Goal: Information Seeking & Learning: Learn about a topic

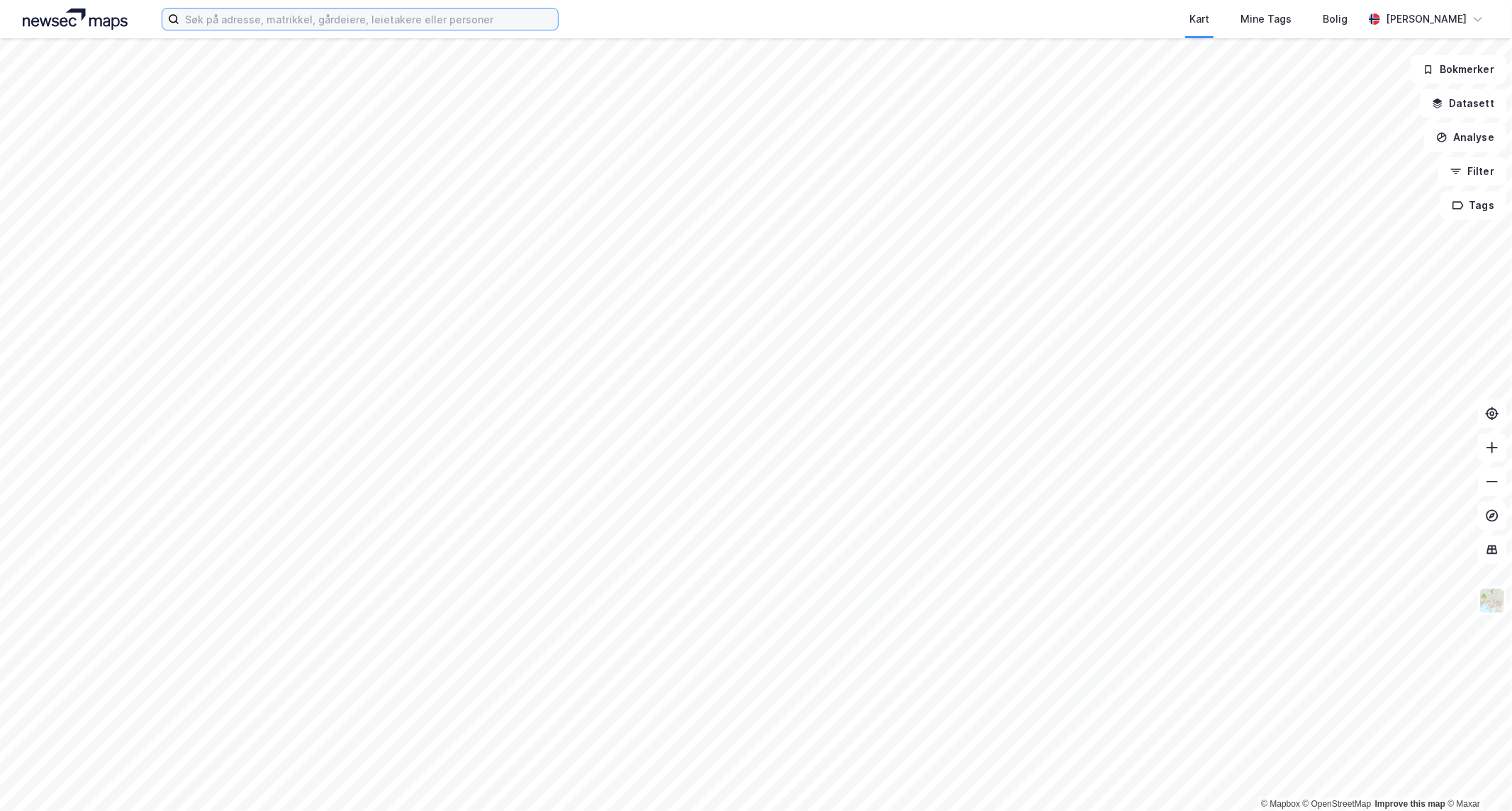
click at [261, 24] on input at bounding box center [369, 19] width 378 height 21
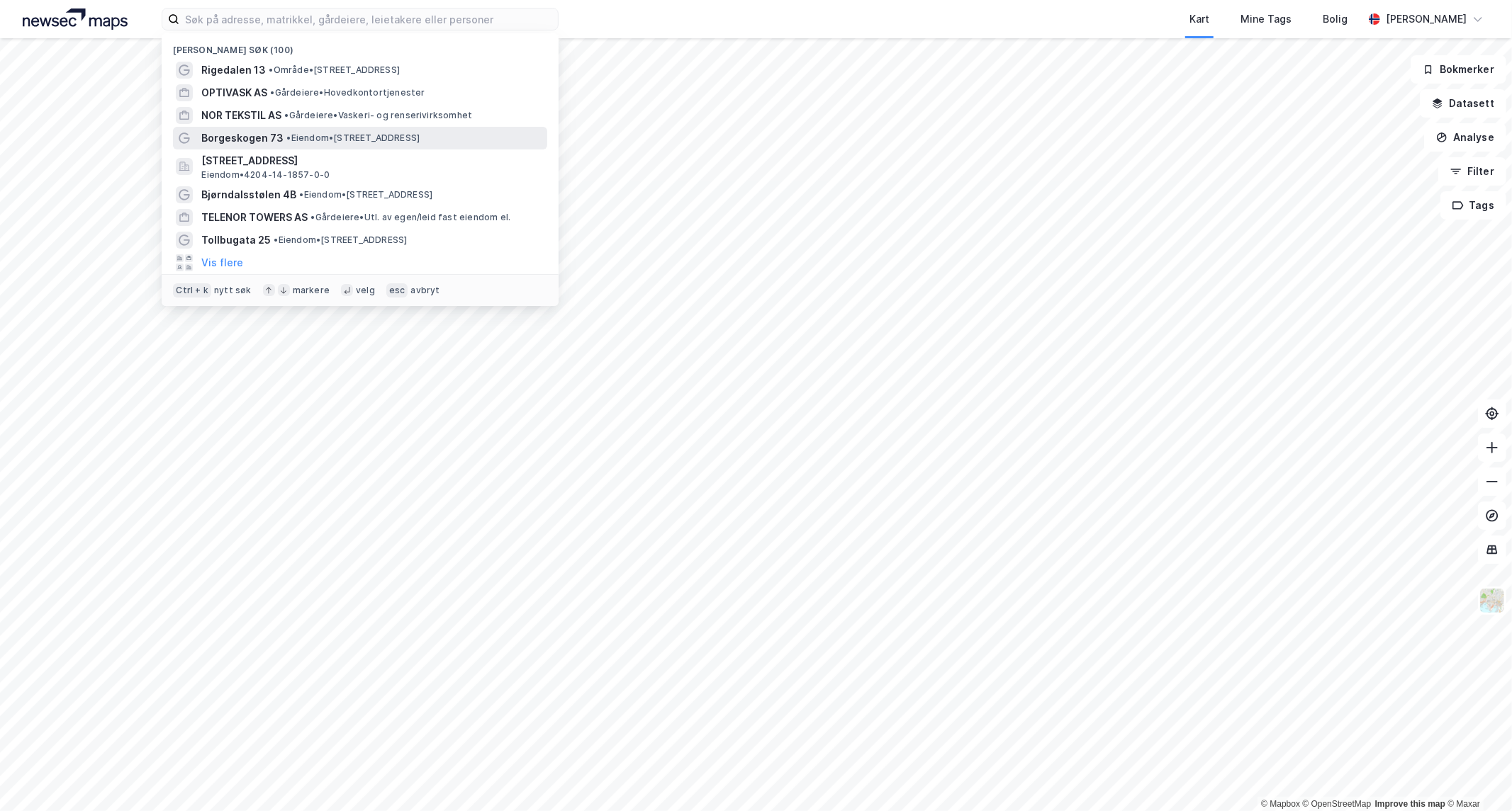
click at [274, 142] on span "Borgeskogen 73" at bounding box center [242, 138] width 82 height 17
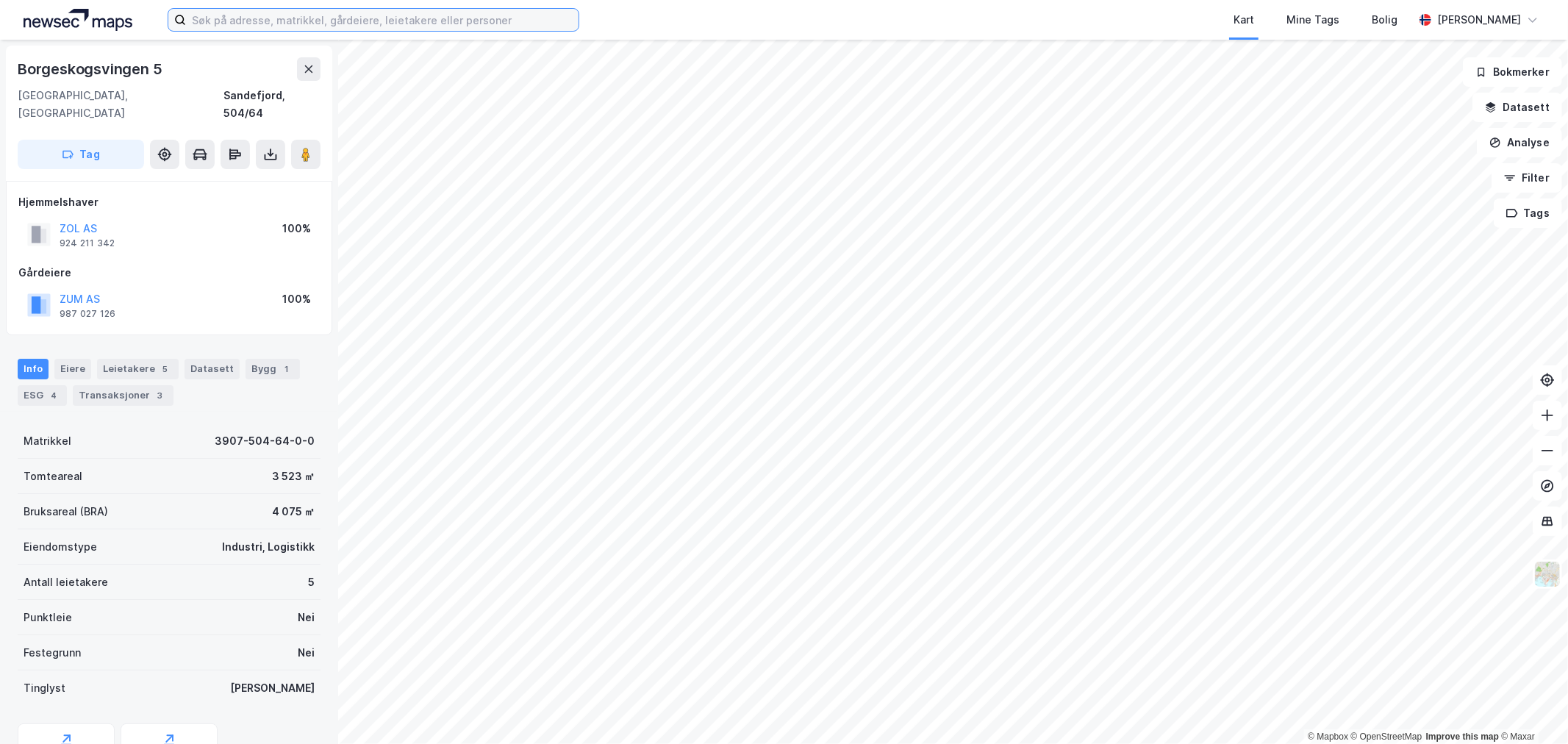
click at [342, 22] on input at bounding box center [382, 20] width 392 height 22
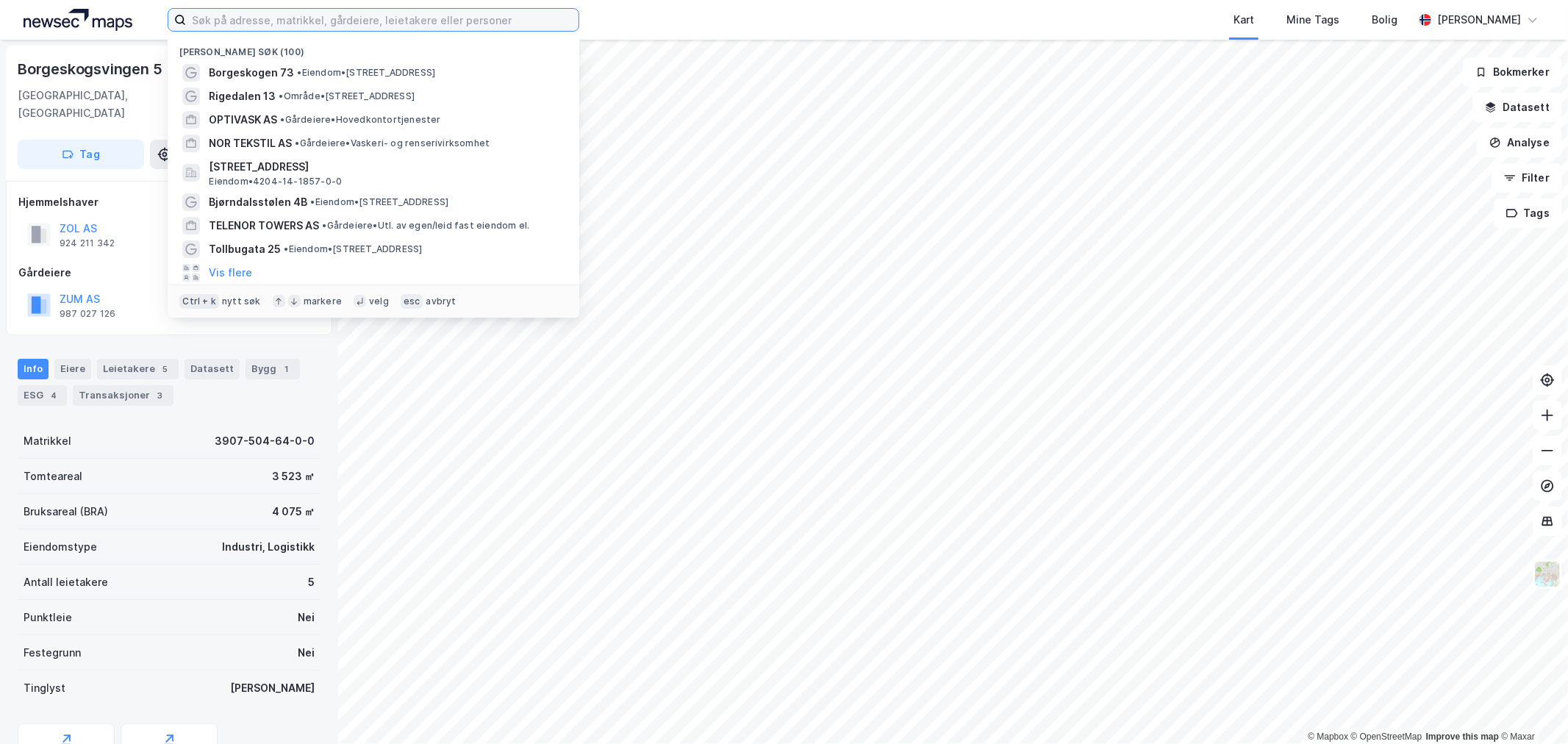
paste input "[STREET_ADDRESS]"
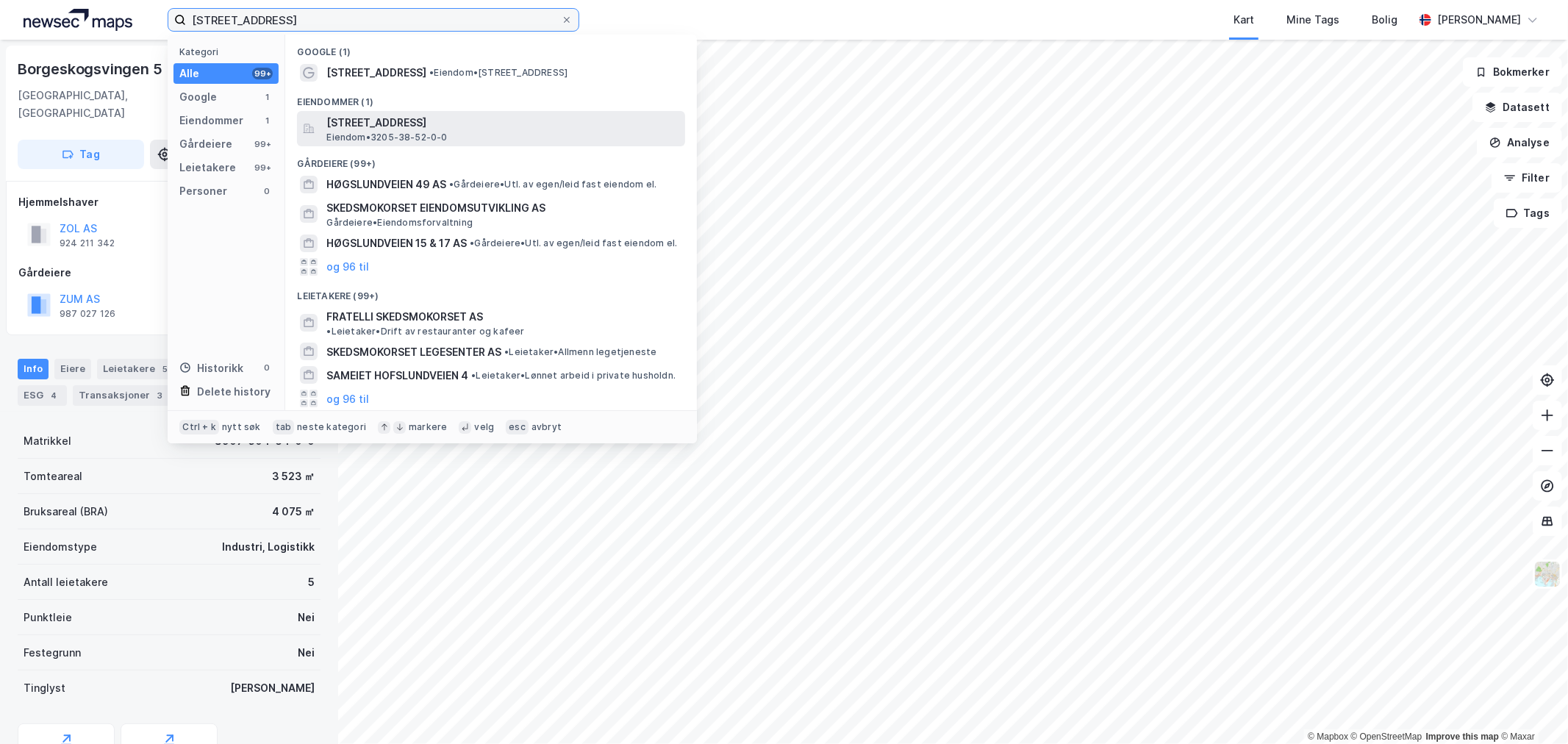
type input "[STREET_ADDRESS]"
click at [471, 130] on span "[STREET_ADDRESS]" at bounding box center [503, 123] width 353 height 18
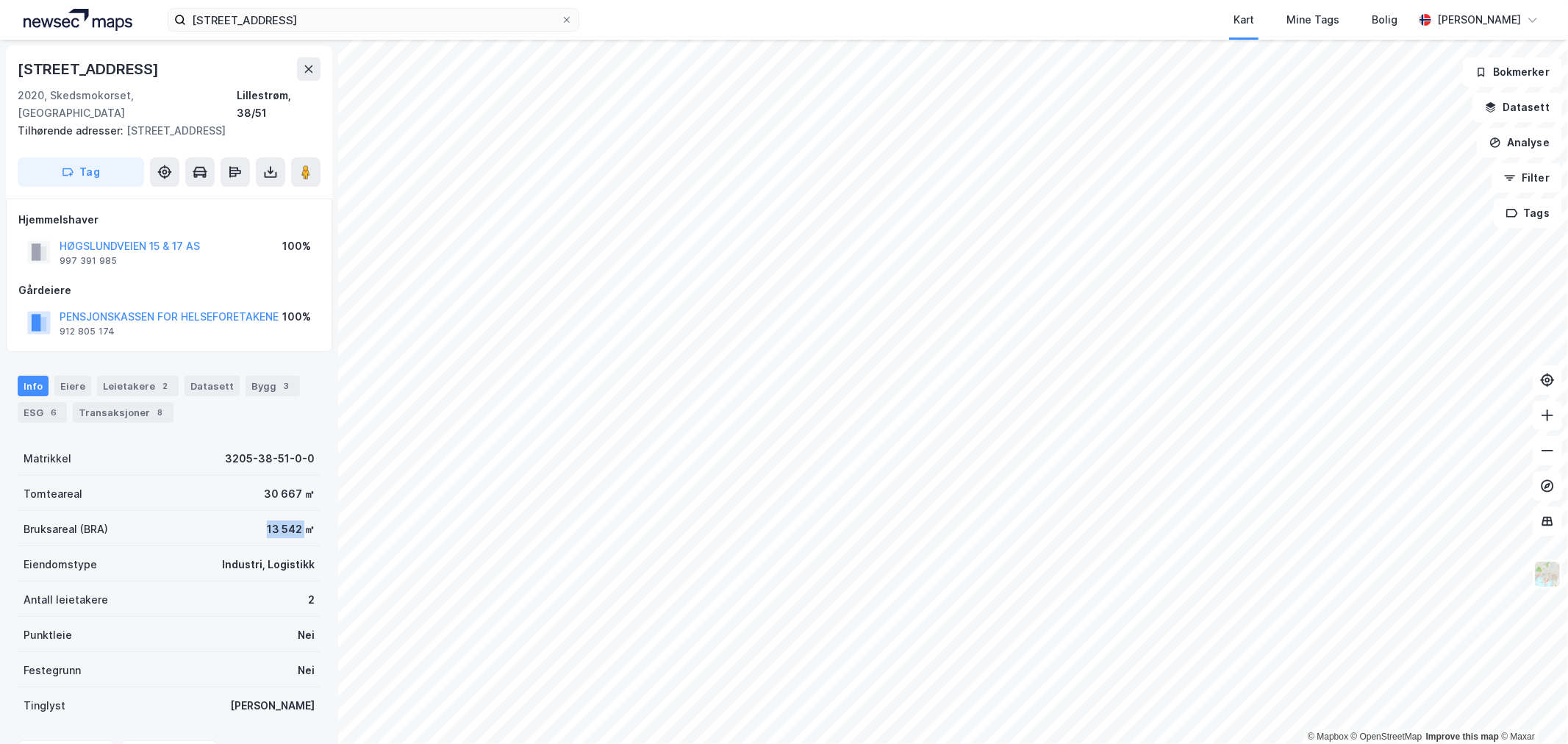
drag, startPoint x: 253, startPoint y: 512, endPoint x: 290, endPoint y: 516, distance: 37.2
click at [290, 516] on div "Bruksareal (BRA) 13 542 ㎡" at bounding box center [169, 528] width 303 height 35
click at [295, 521] on div "13 542 ㎡" at bounding box center [290, 529] width 48 height 18
drag, startPoint x: 250, startPoint y: 515, endPoint x: 288, endPoint y: 516, distance: 38.0
click at [288, 516] on div "Bruksareal (BRA) 13 542 ㎡" at bounding box center [169, 528] width 303 height 35
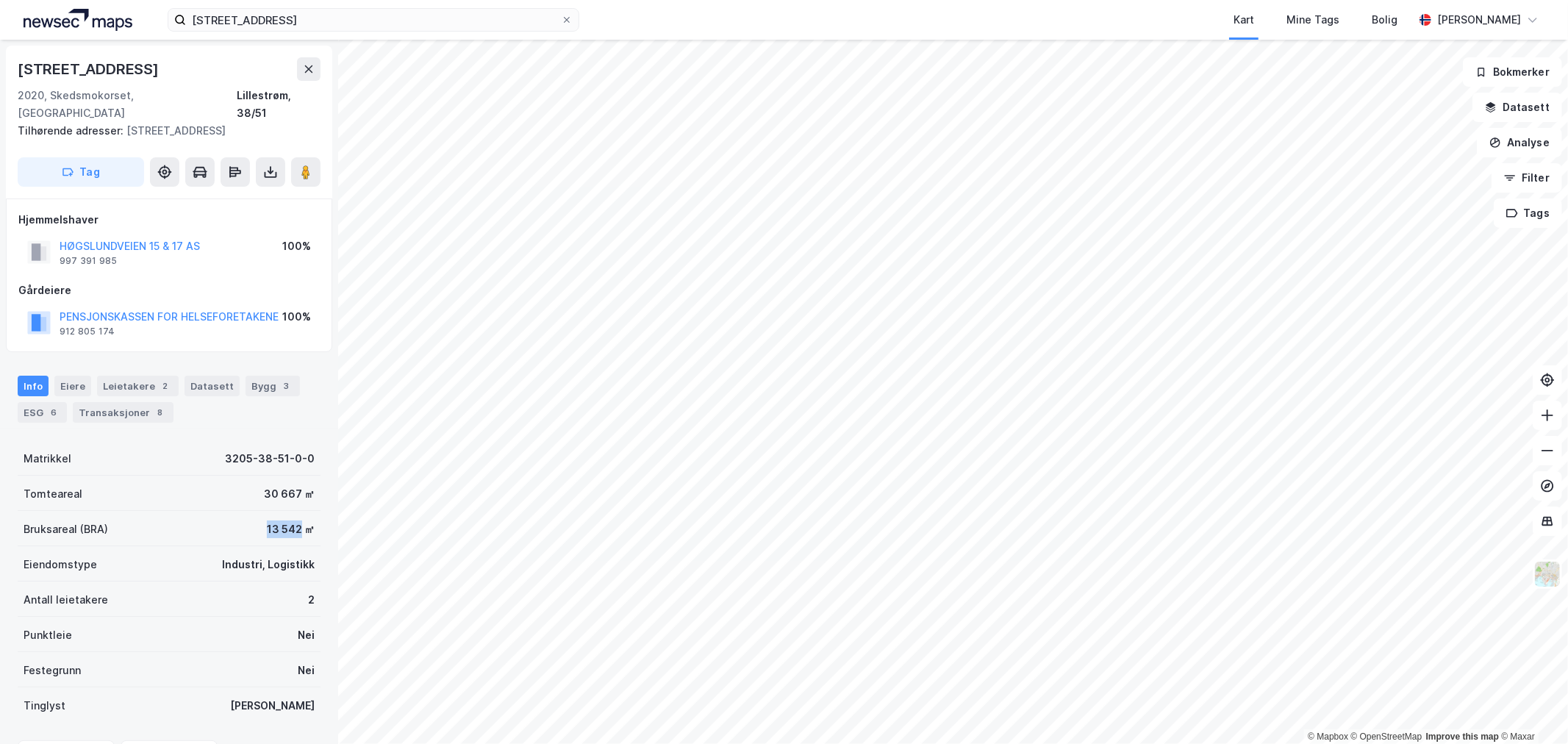
click at [288, 521] on div "13 542 ㎡" at bounding box center [290, 529] width 48 height 18
click at [568, 17] on icon at bounding box center [567, 20] width 9 height 9
click at [561, 17] on input "[STREET_ADDRESS]" at bounding box center [374, 20] width 375 height 22
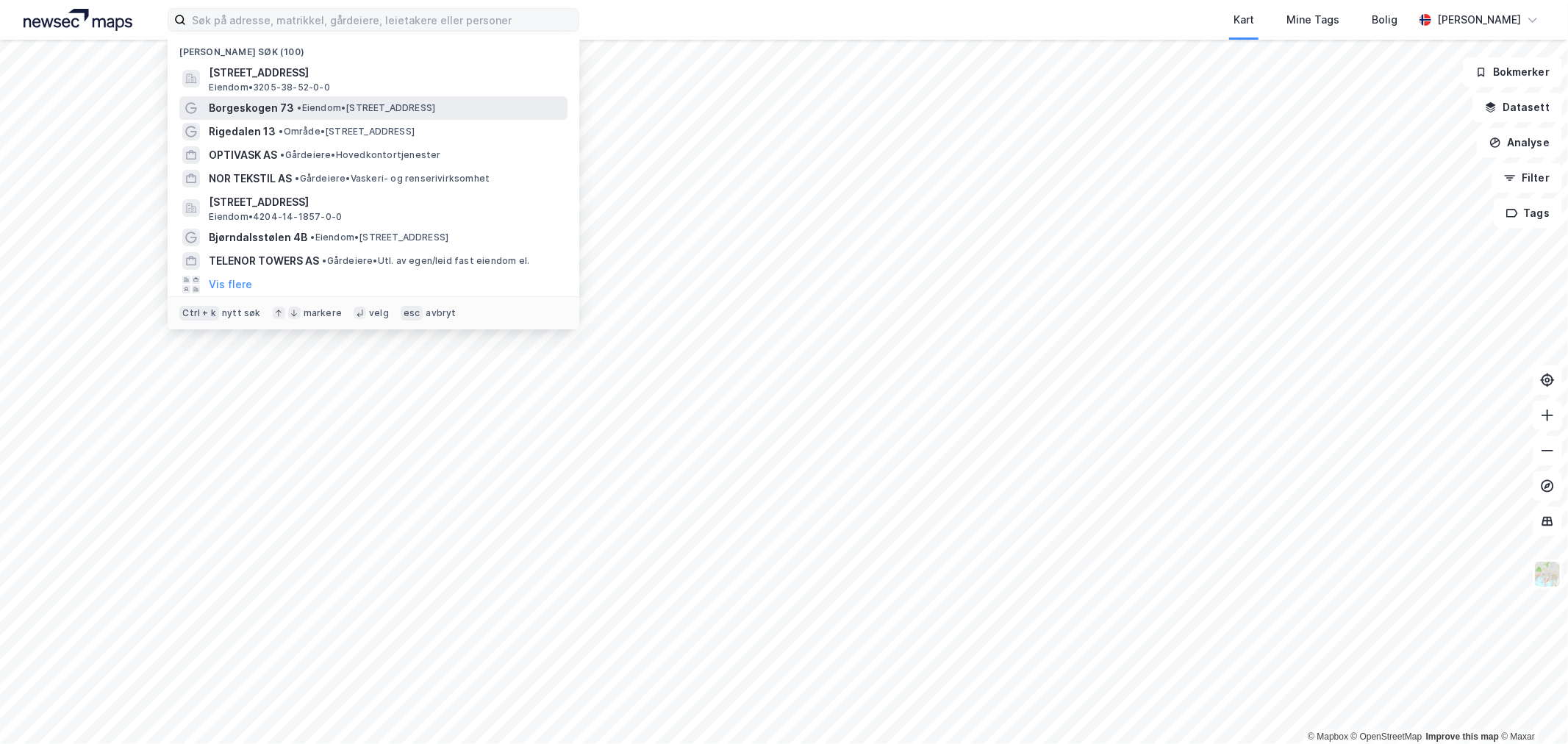
click at [297, 105] on span "•" at bounding box center [299, 107] width 4 height 11
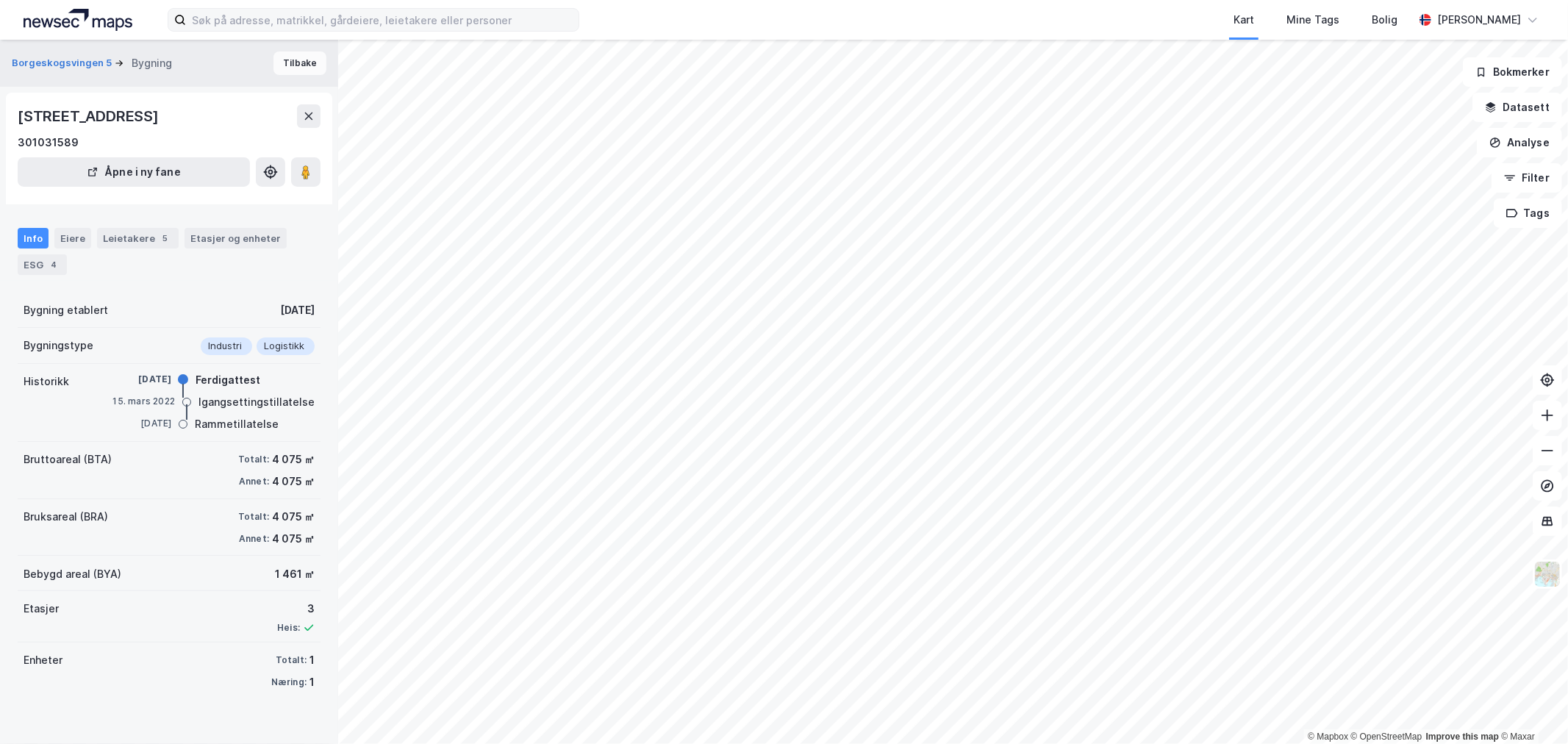
click at [277, 65] on button "Tilbake" at bounding box center [300, 63] width 53 height 24
